Goal: Task Accomplishment & Management: Complete application form

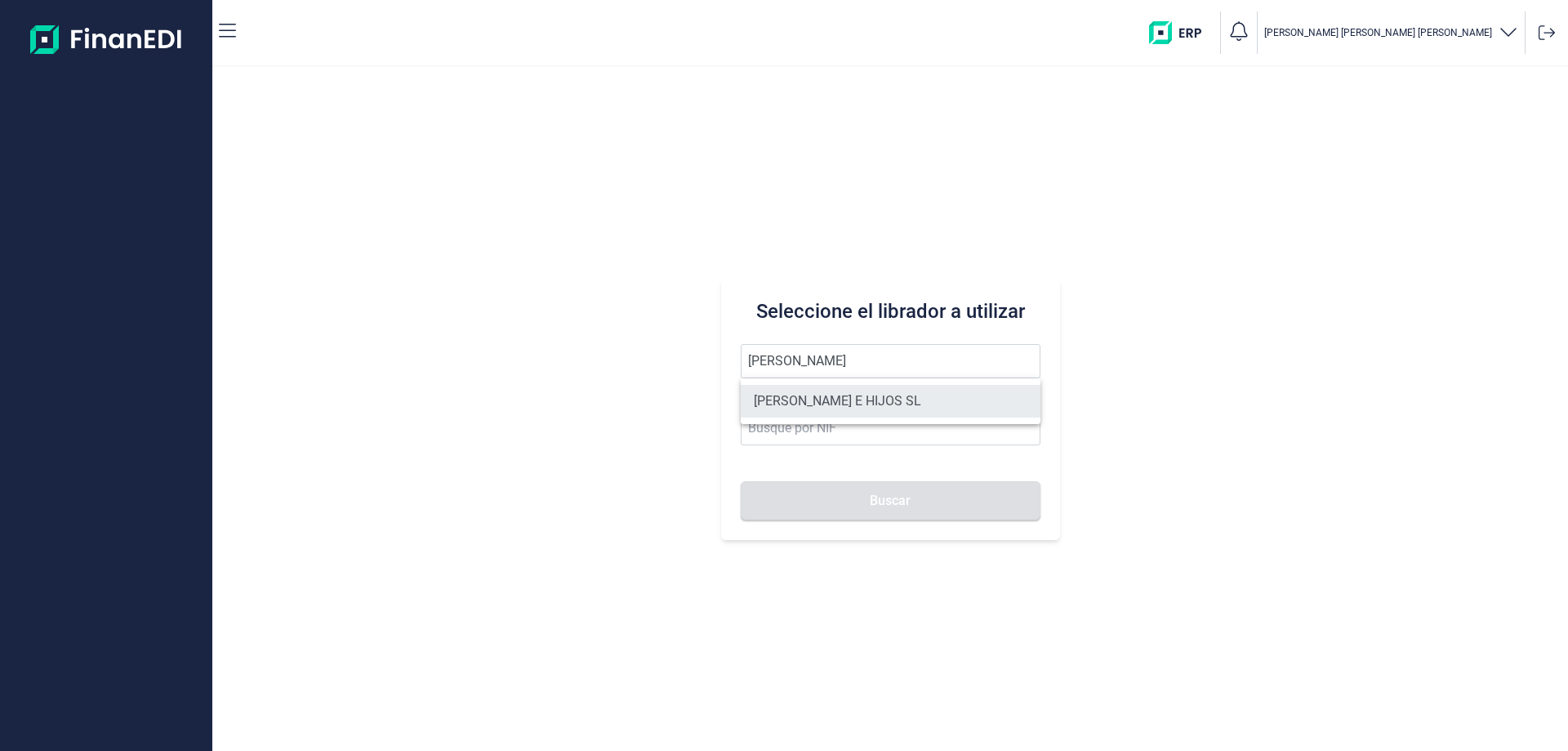
click at [810, 411] on li "[PERSON_NAME] E HIJOS SL" at bounding box center [891, 401] width 299 height 33
type input "[PERSON_NAME] E HIJOS SL"
type input "B35023068"
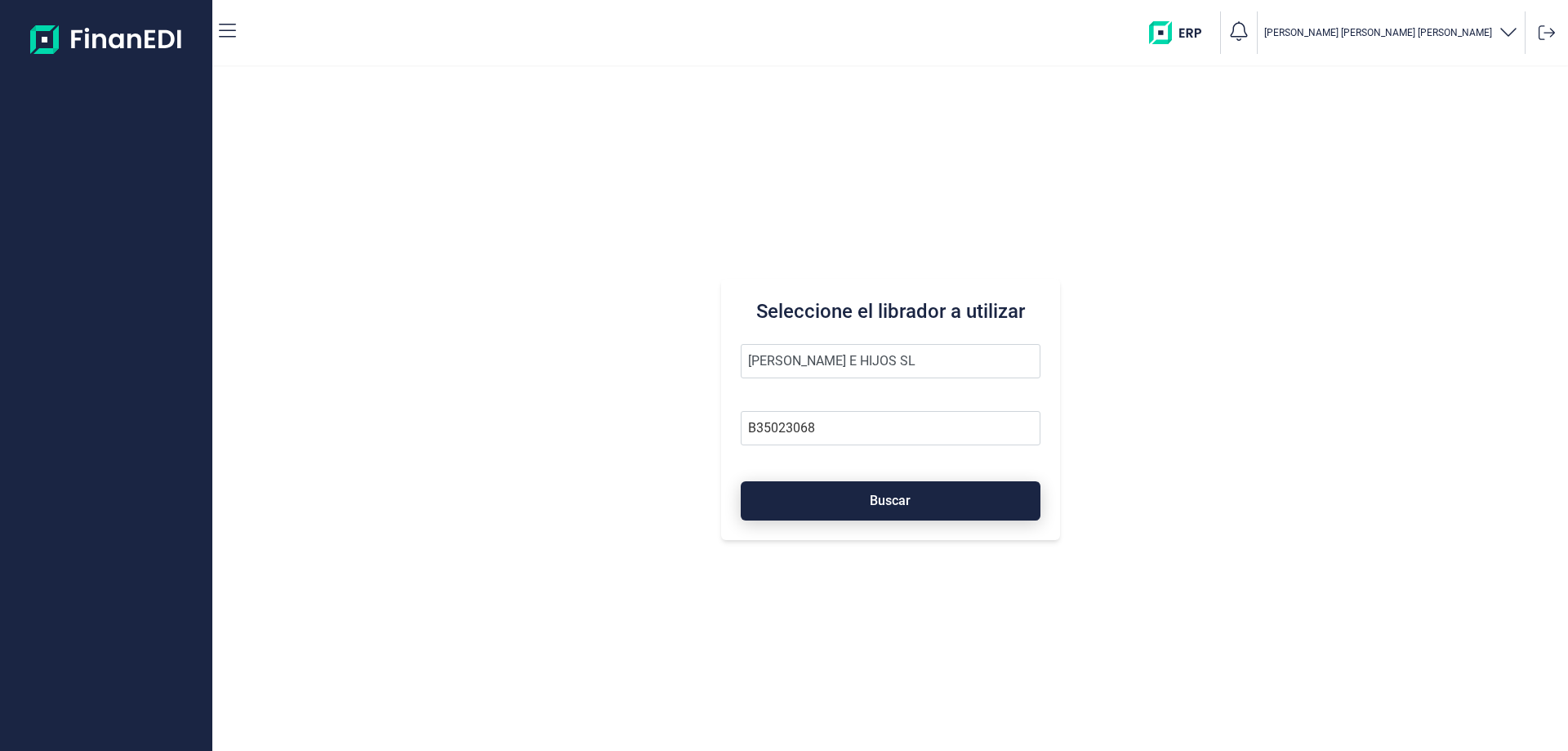
click at [838, 499] on button "Buscar" at bounding box center [891, 501] width 299 height 40
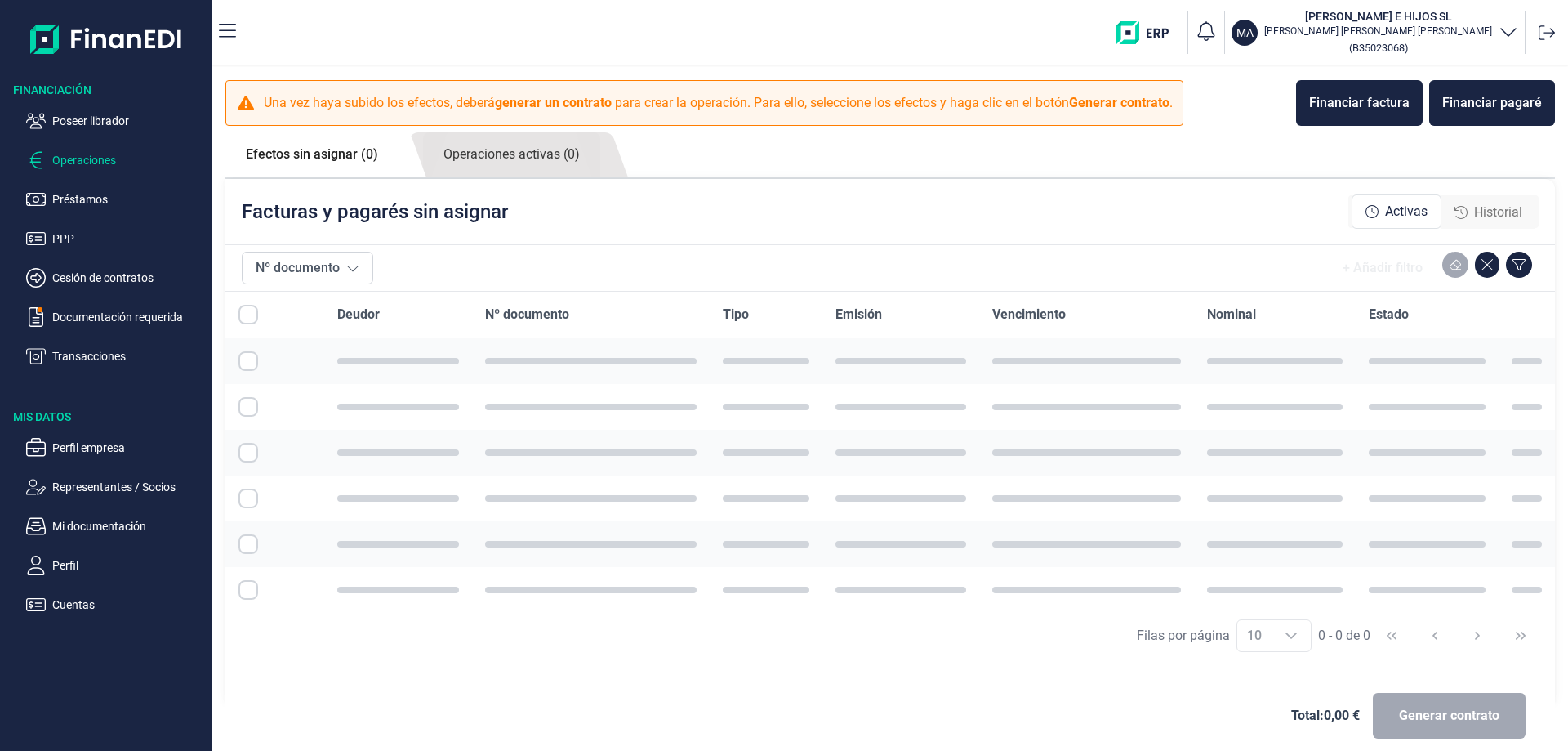
checkbox input "true"
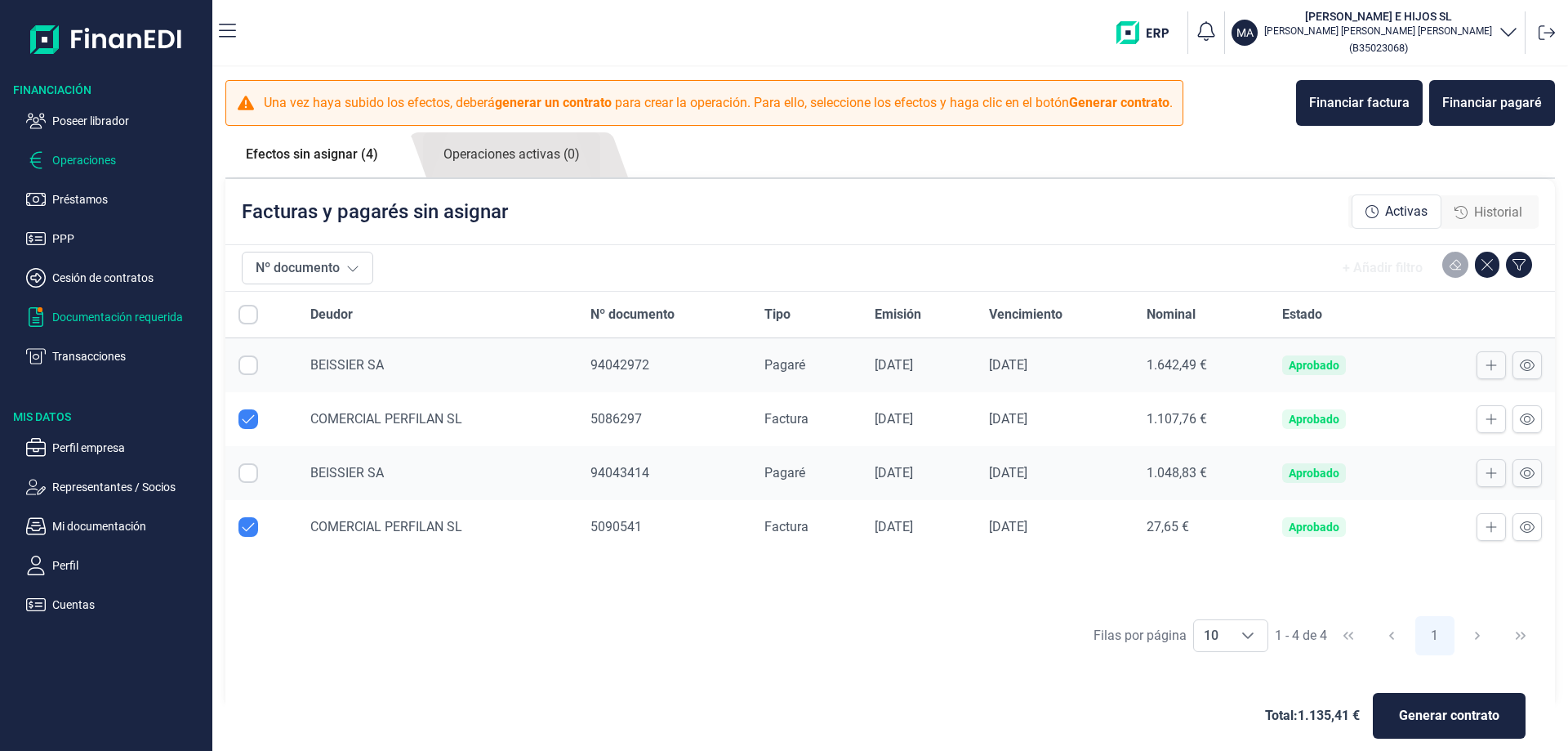
click at [146, 314] on p "Documentación requerida" at bounding box center [128, 317] width 154 height 19
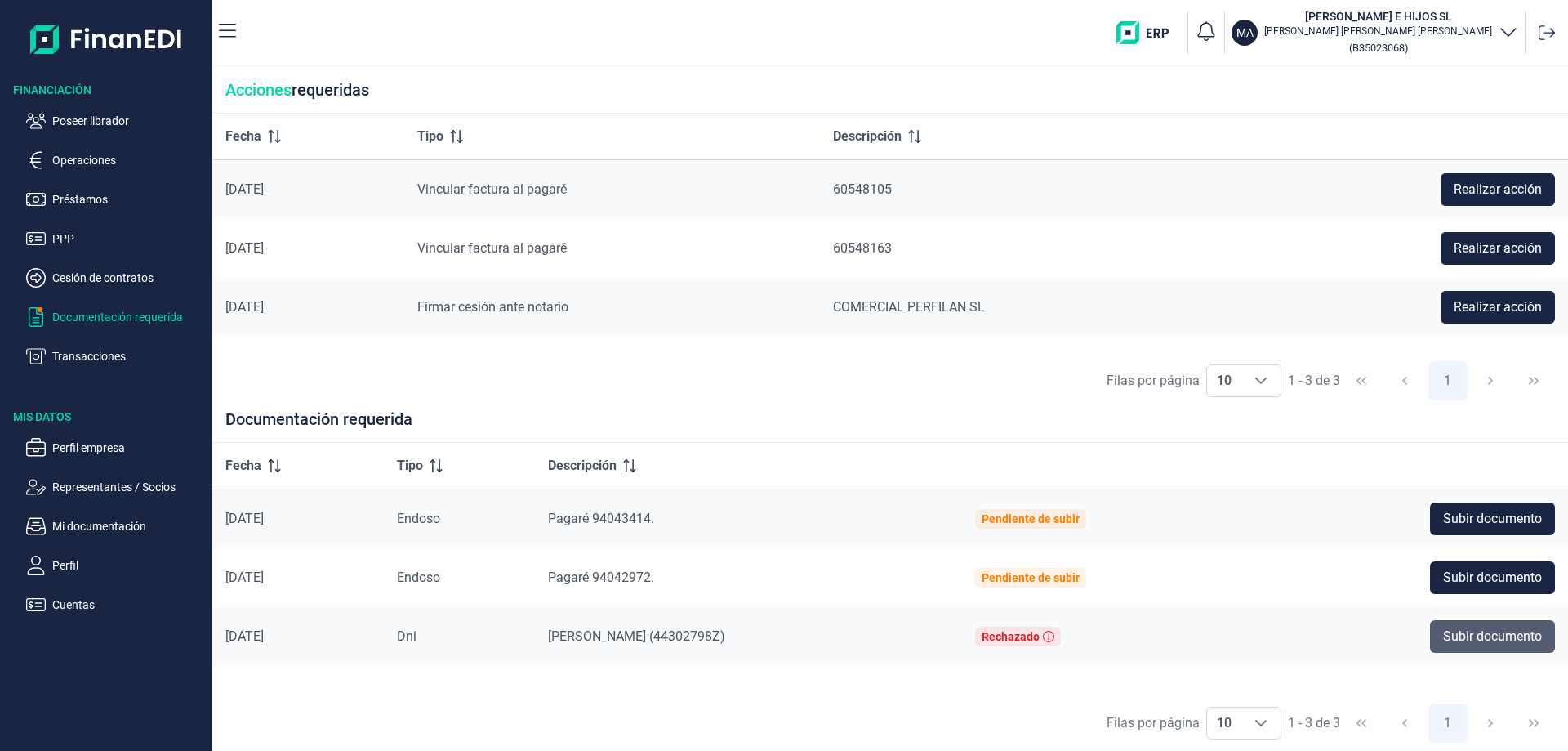
click at [1453, 636] on span "Subir documento" at bounding box center [1492, 636] width 99 height 19
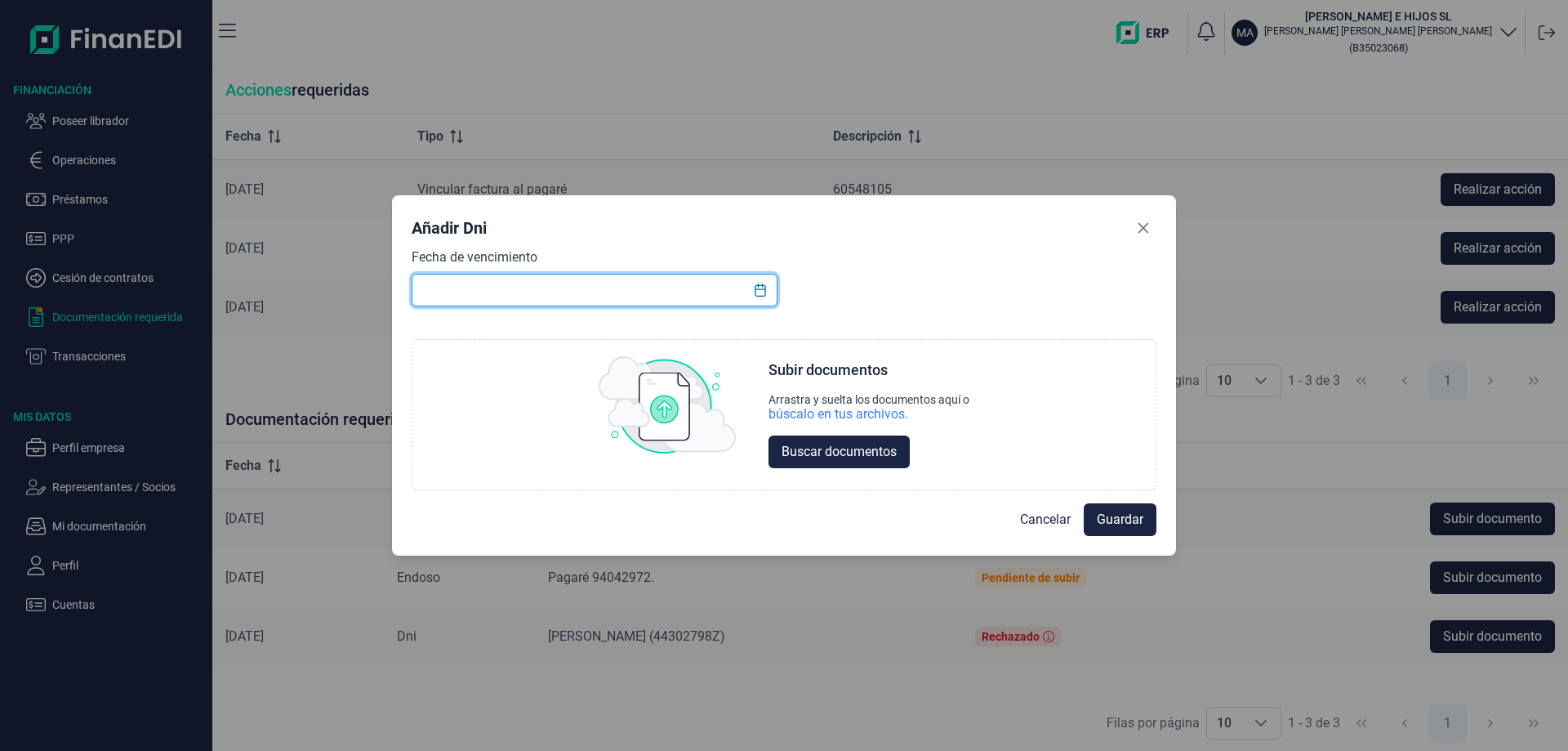
click at [564, 293] on input "text" at bounding box center [594, 290] width 366 height 33
type input "[DATE]"
click at [845, 448] on span "Buscar documentos" at bounding box center [839, 451] width 115 height 19
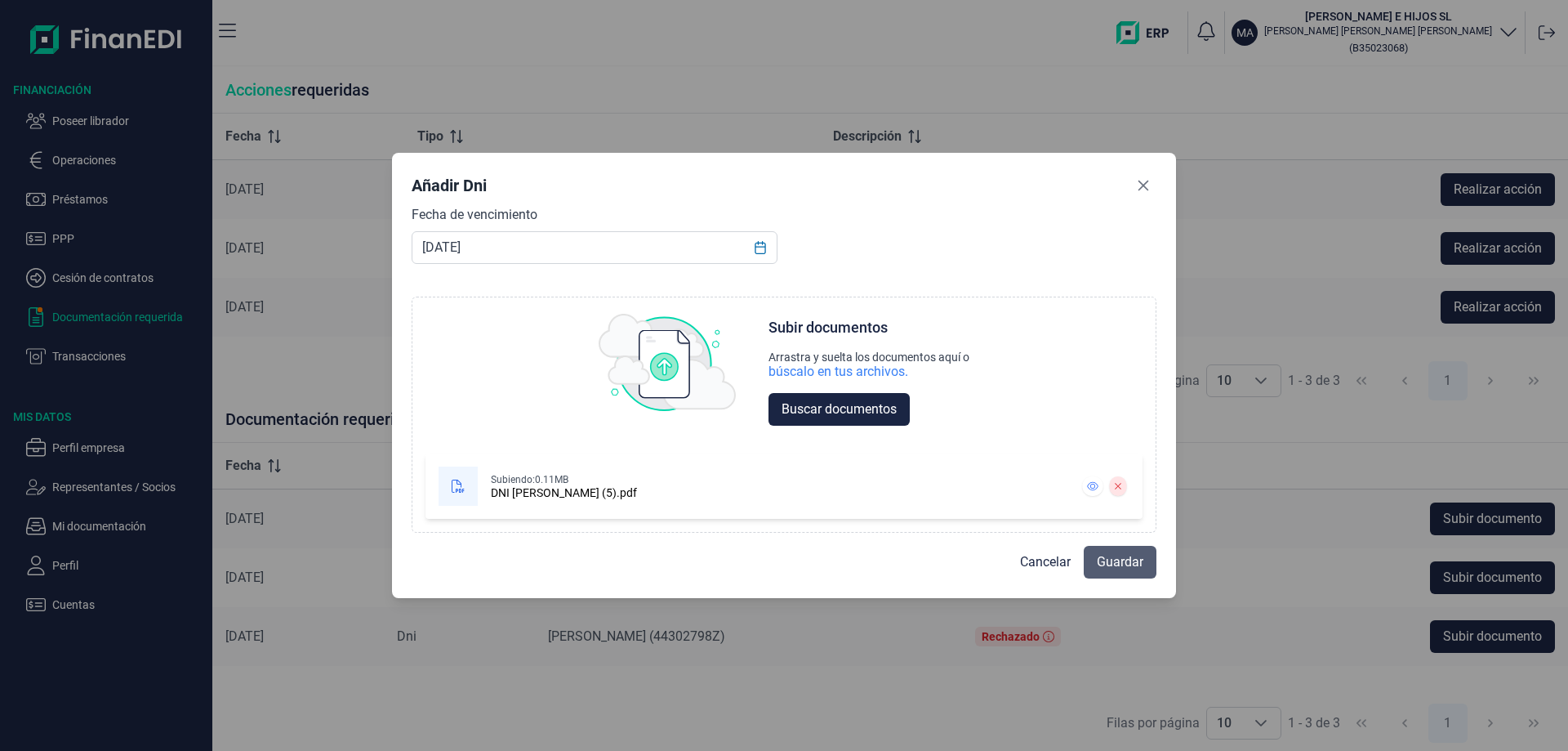
click at [1115, 557] on span "Guardar" at bounding box center [1120, 562] width 46 height 19
